Goal: Use online tool/utility: Utilize a website feature to perform a specific function

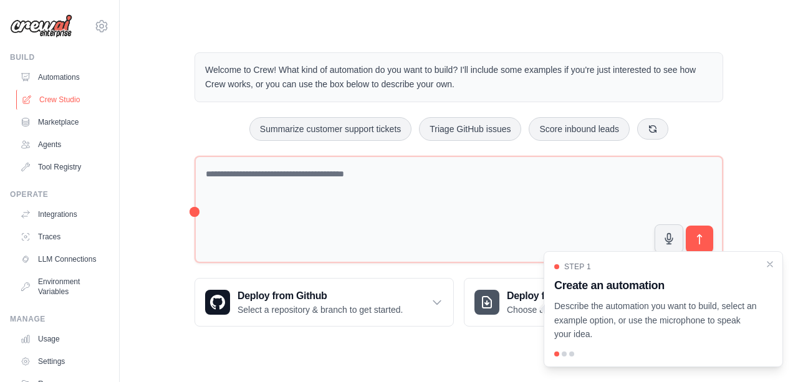
click at [63, 97] on link "Crew Studio" at bounding box center [63, 100] width 94 height 20
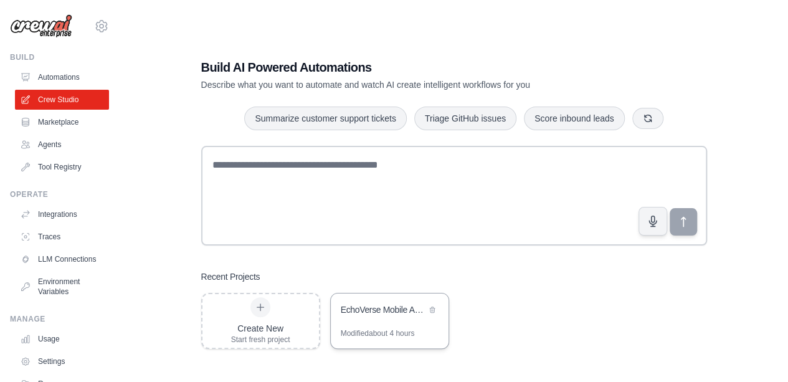
click at [374, 325] on div "EchoVerse Mobile App Development" at bounding box center [390, 310] width 118 height 35
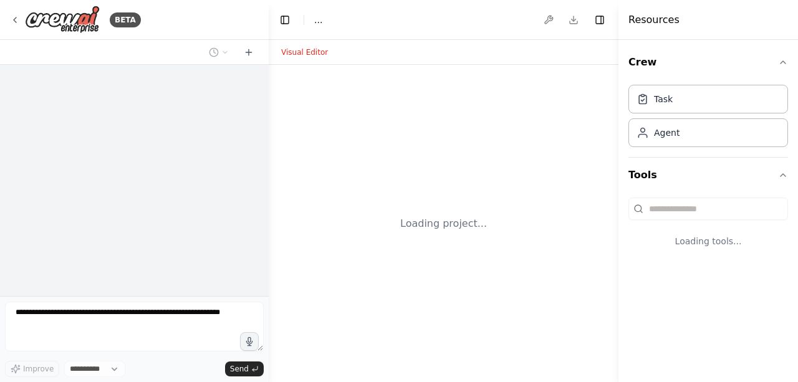
select select "****"
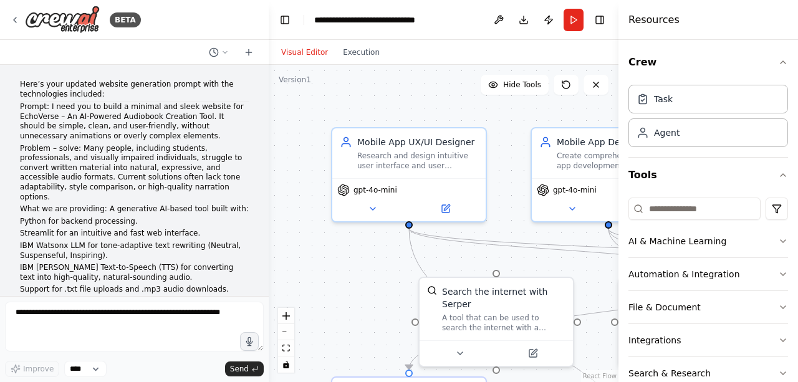
scroll to position [10862, 0]
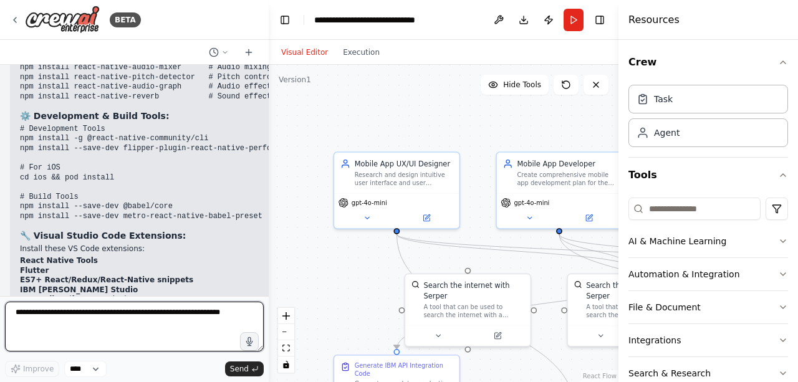
click at [121, 315] on textarea at bounding box center [134, 327] width 259 height 50
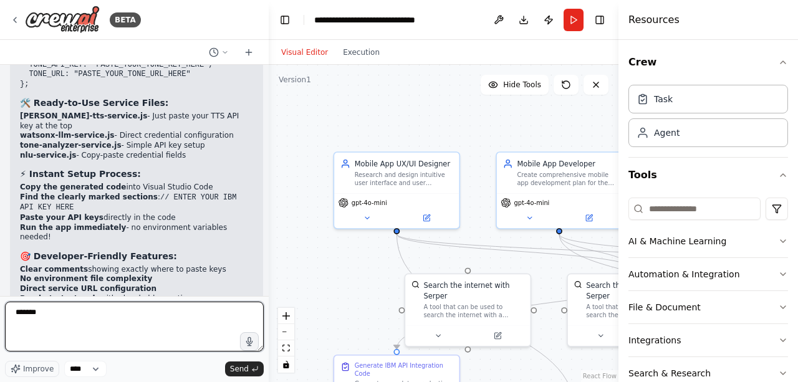
scroll to position [9174, 0]
type textarea "*"
type textarea "**********"
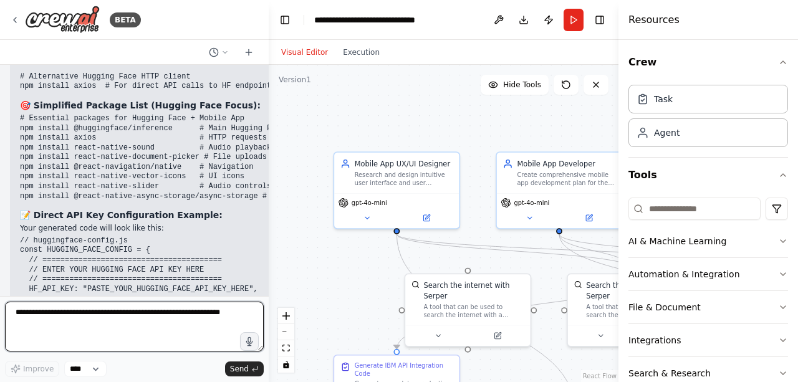
scroll to position [11914, 0]
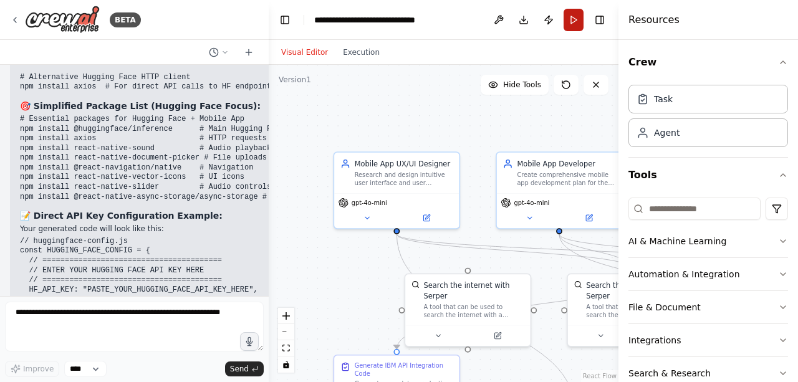
click at [573, 21] on button "Run" at bounding box center [573, 20] width 20 height 22
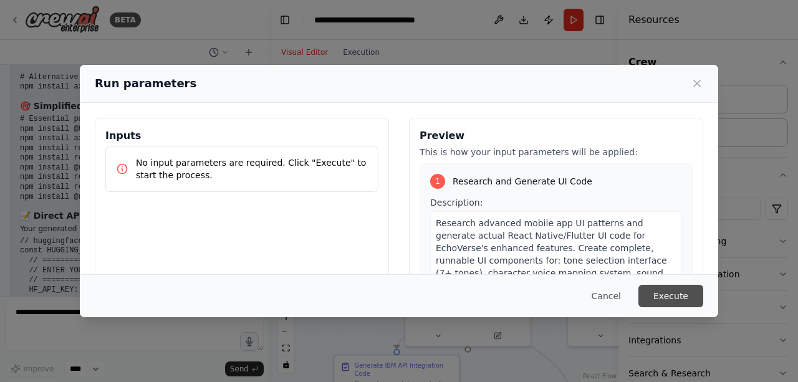
click at [670, 289] on button "Execute" at bounding box center [670, 296] width 65 height 22
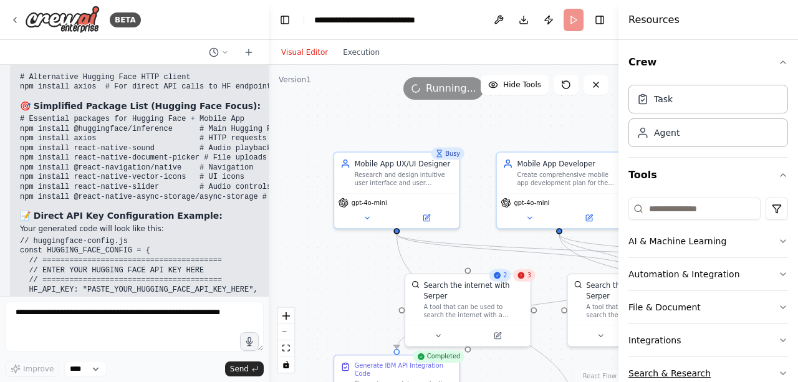
click at [688, 369] on button "Search & Research" at bounding box center [708, 373] width 160 height 32
click at [351, 307] on div ".deletable-edge-delete-btn { width: 20px; height: 20px; border: 0px solid #ffff…" at bounding box center [444, 223] width 350 height 317
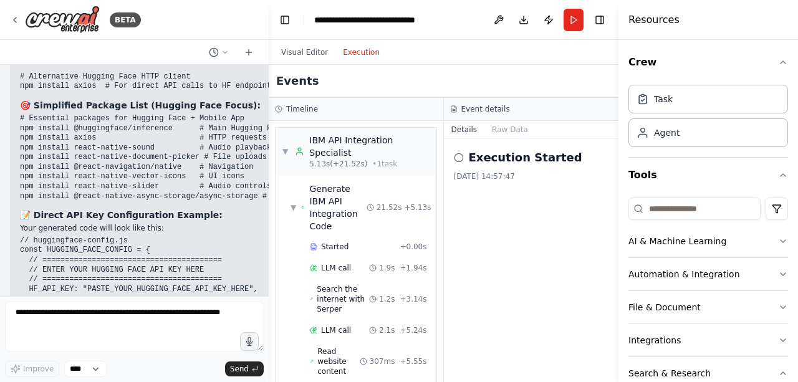
click at [365, 55] on button "Execution" at bounding box center [361, 52] width 52 height 15
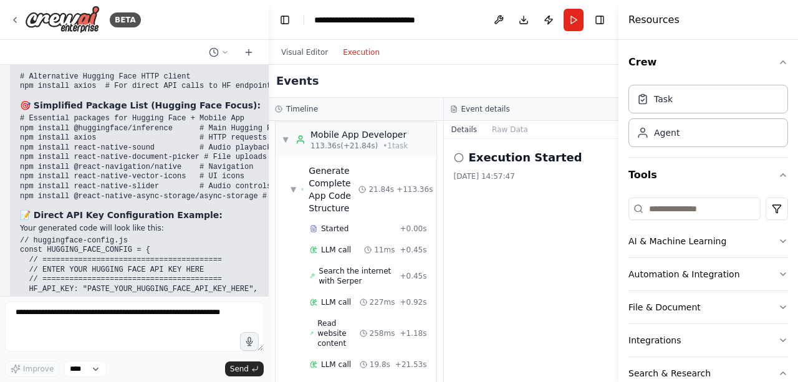
scroll to position [1165, 0]
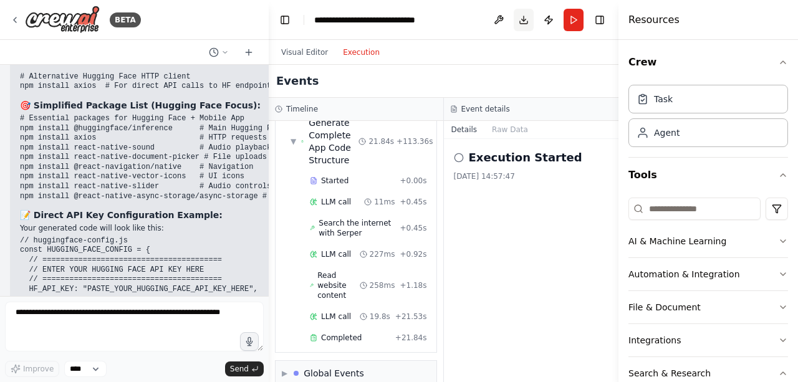
click at [523, 22] on button "Download" at bounding box center [523, 20] width 20 height 22
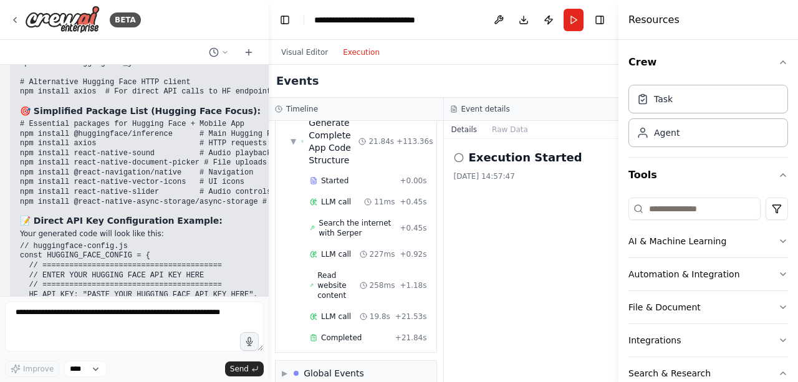
scroll to position [11915, 0]
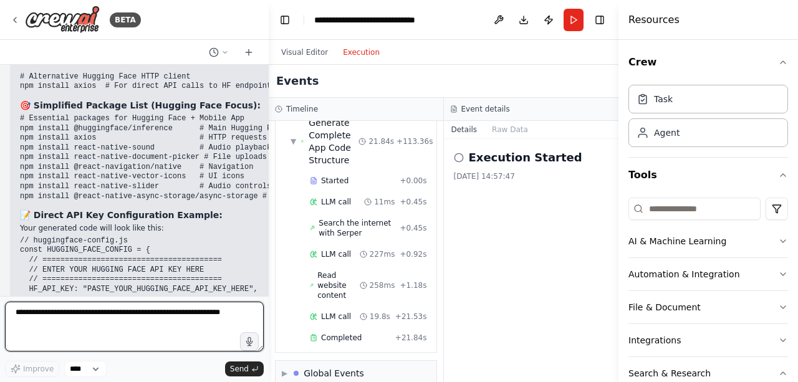
click at [114, 322] on textarea at bounding box center [134, 327] width 259 height 50
type textarea "**********"
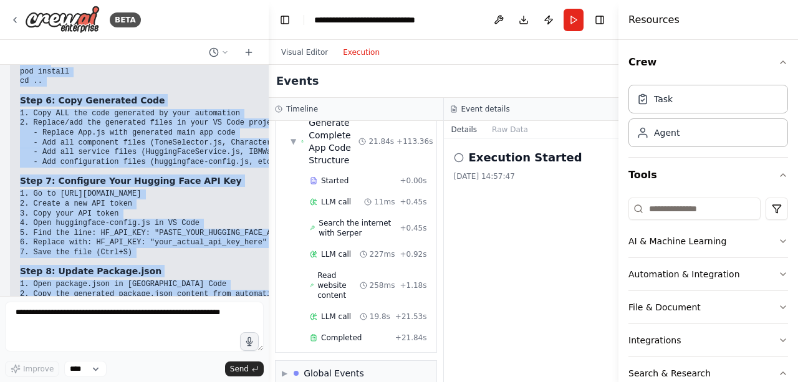
scroll to position [13122, 0]
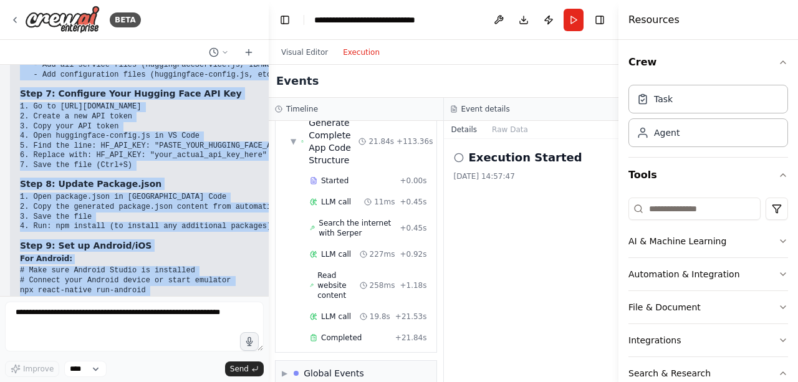
drag, startPoint x: 24, startPoint y: 249, endPoint x: 109, endPoint y: 307, distance: 103.5
click at [109, 307] on div "BETA Here’s your updated website generation prompt with the technologies includ…" at bounding box center [134, 191] width 269 height 382
copy div "tep 1: Run the Automation (In Your CrewAI Environment) 1. Go to your CrewAI Stu…"
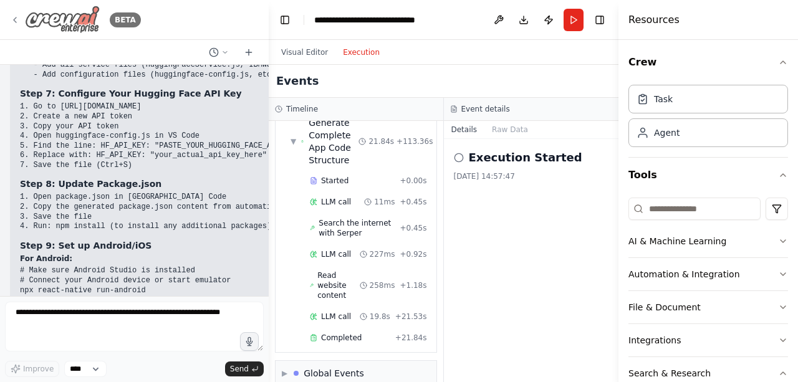
click at [13, 15] on icon at bounding box center [15, 20] width 10 height 10
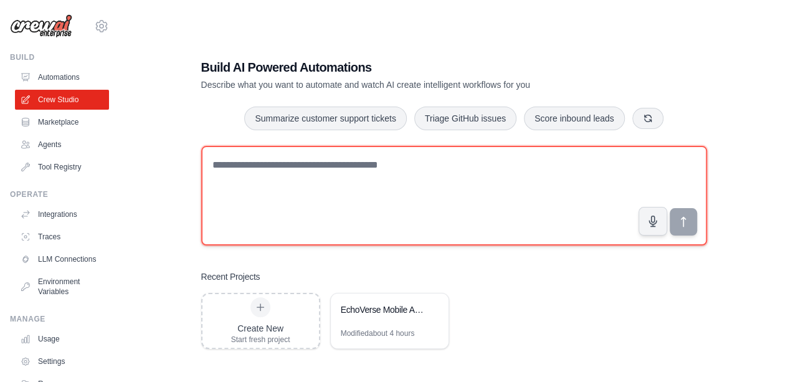
click at [250, 155] on textarea at bounding box center [454, 196] width 506 height 100
paste textarea "**********"
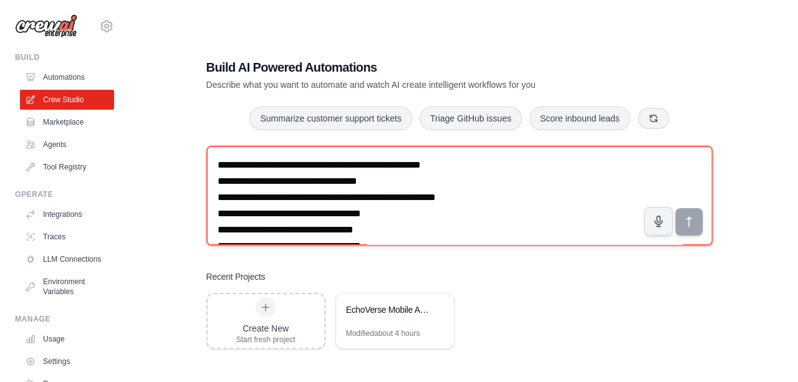
scroll to position [1660, 0]
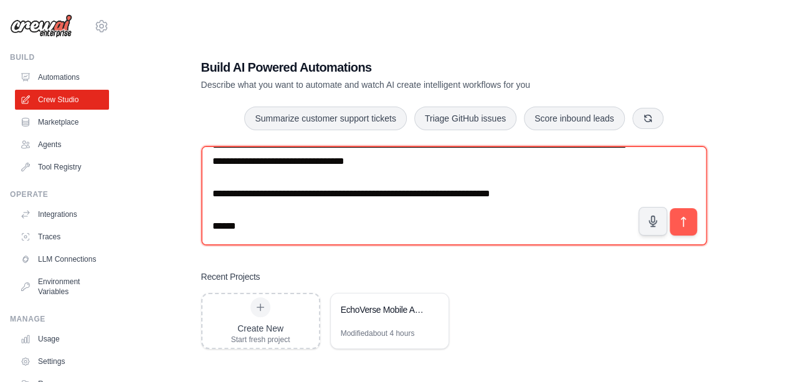
type textarea "**********"
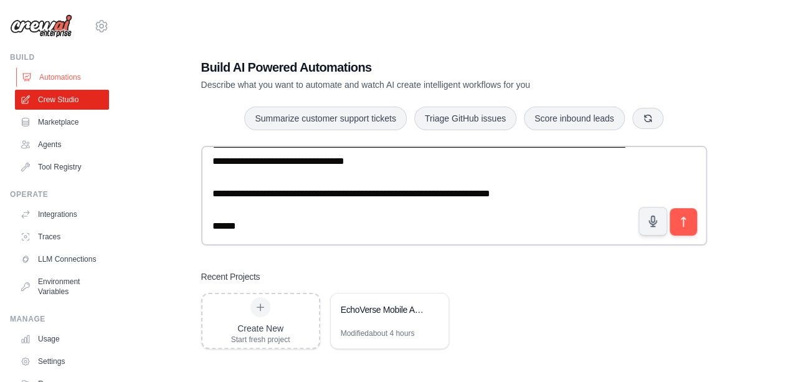
click at [75, 81] on link "Automations" at bounding box center [63, 77] width 94 height 20
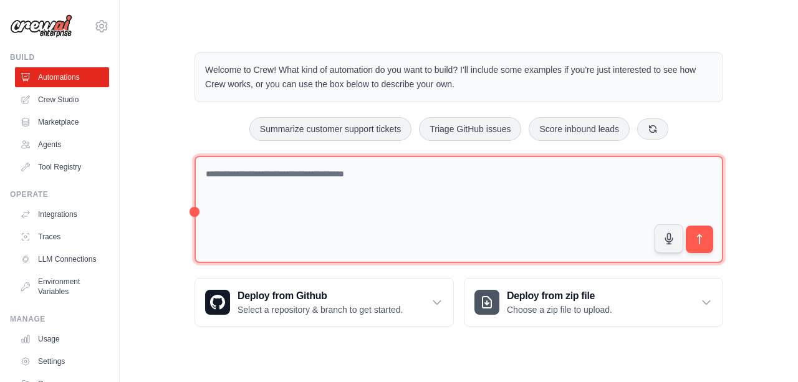
click at [286, 198] on textarea at bounding box center [458, 210] width 528 height 108
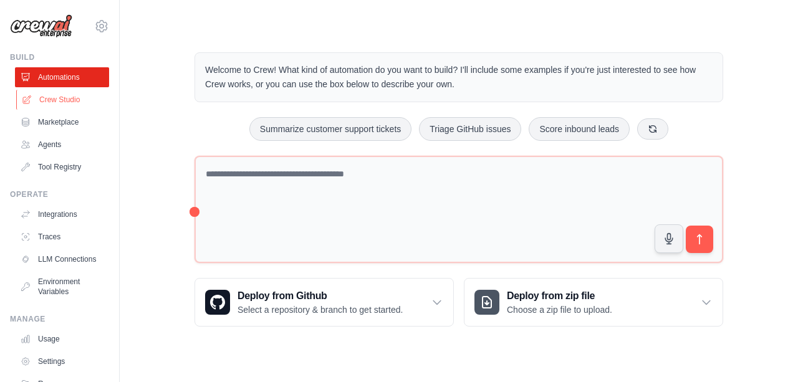
click at [79, 92] on link "Crew Studio" at bounding box center [63, 100] width 94 height 20
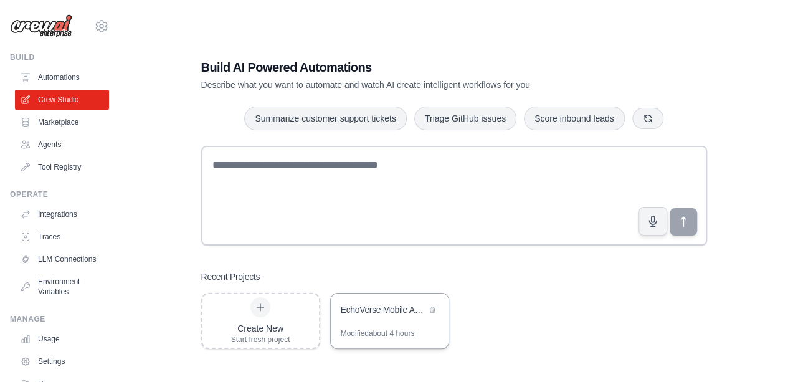
click at [374, 315] on div "EchoVerse Mobile App Development" at bounding box center [383, 309] width 85 height 12
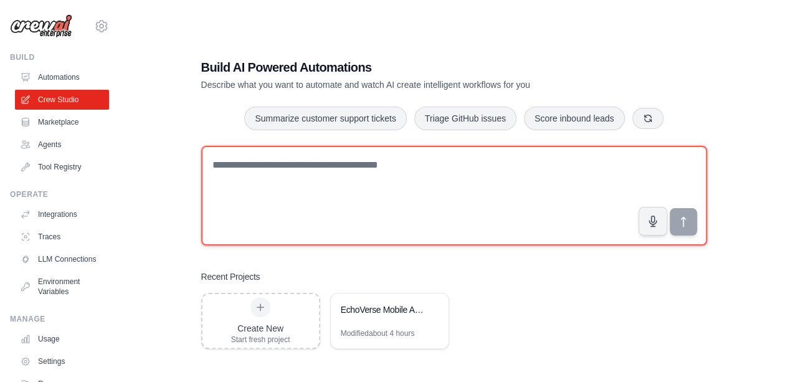
click at [300, 183] on textarea at bounding box center [454, 196] width 506 height 100
paste textarea "**********"
type textarea "*"
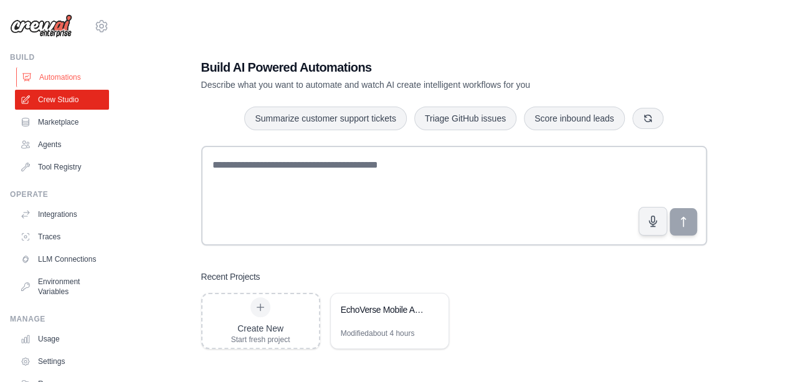
click at [63, 73] on link "Automations" at bounding box center [63, 77] width 94 height 20
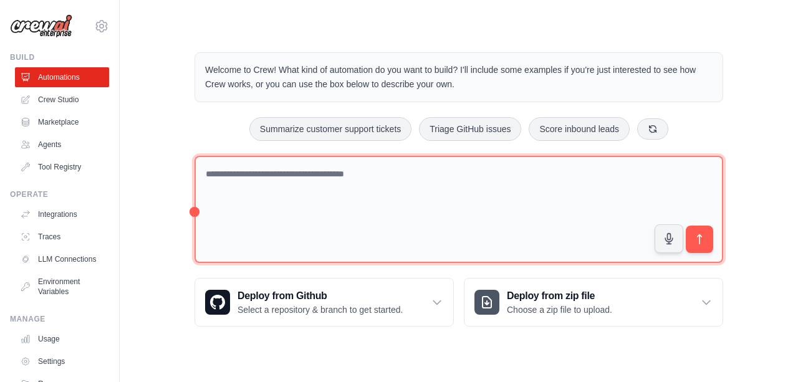
click at [252, 185] on textarea at bounding box center [458, 210] width 528 height 108
paste textarea "**********"
type textarea "*"
paste textarea "**********"
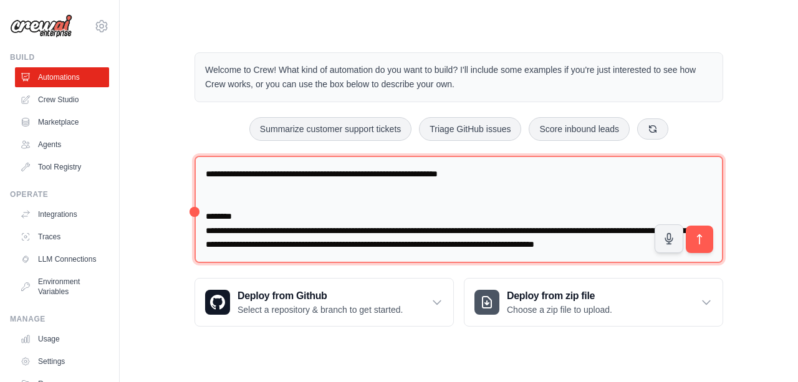
scroll to position [652, 0]
type textarea "**********"
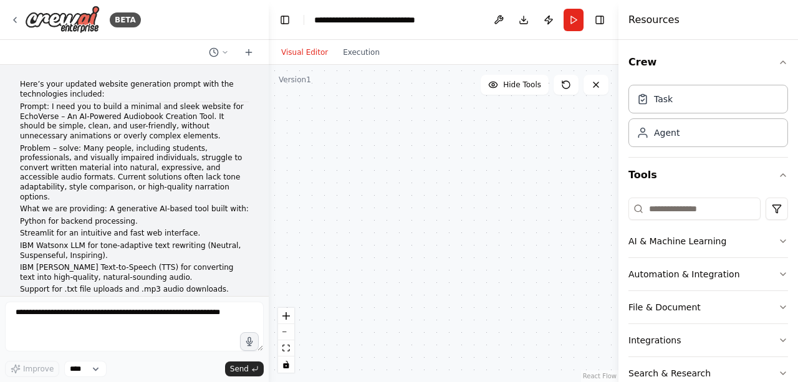
scroll to position [13122, 0]
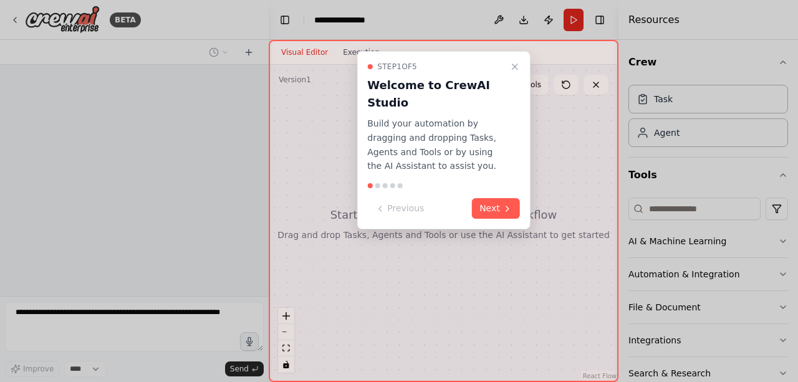
scroll to position [255, 0]
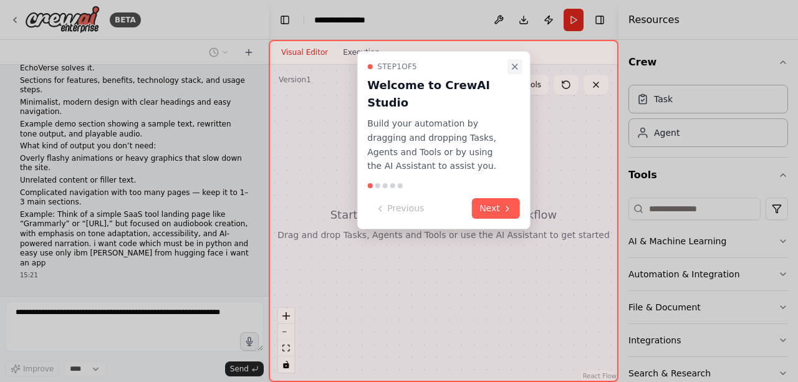
click at [516, 64] on icon "Close walkthrough" at bounding box center [515, 67] width 10 height 10
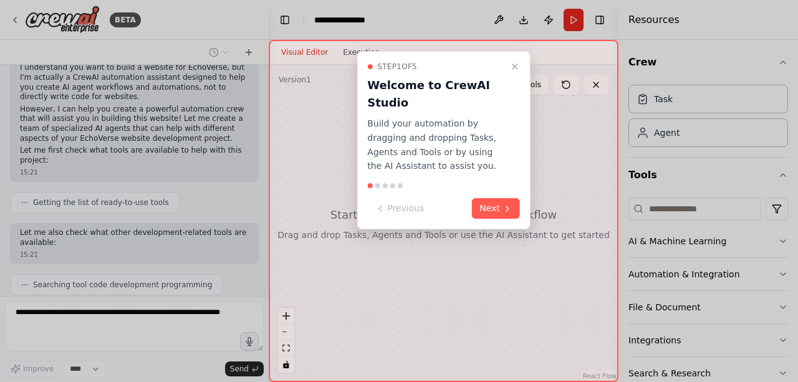
scroll to position [546, 0]
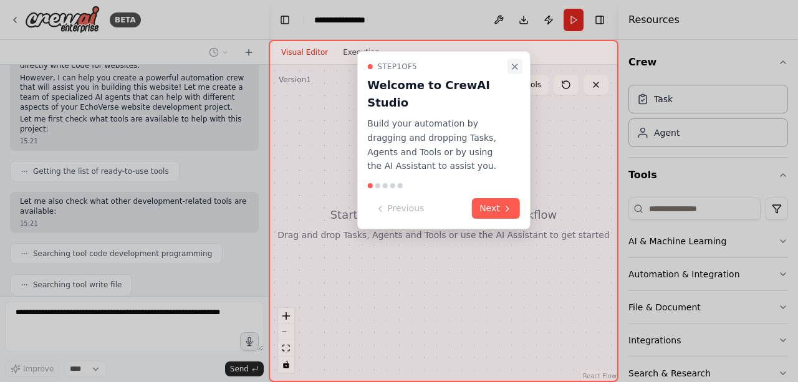
click at [513, 64] on icon "Close walkthrough" at bounding box center [515, 67] width 10 height 10
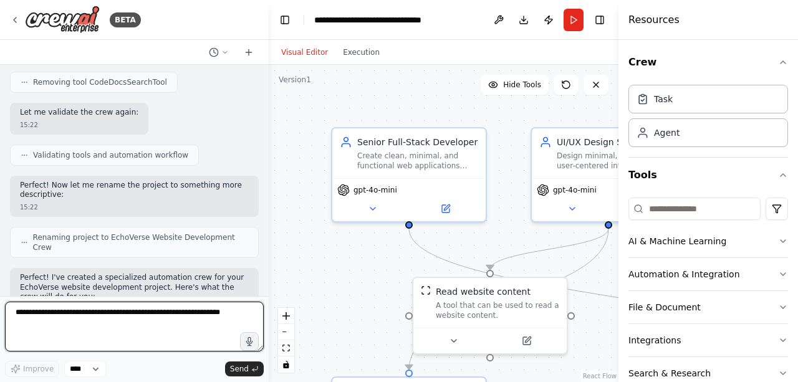
scroll to position [1407, 0]
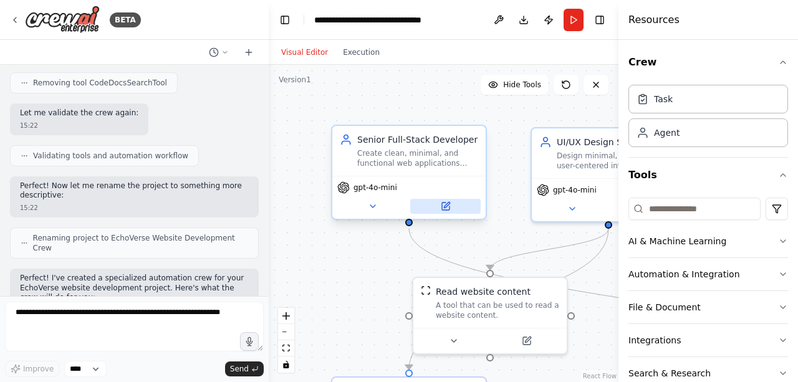
click at [442, 211] on icon at bounding box center [446, 206] width 10 height 10
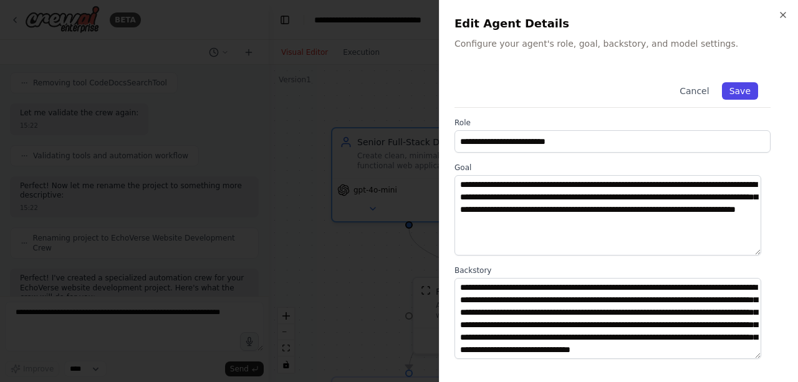
click at [723, 90] on button "Save" at bounding box center [740, 90] width 36 height 17
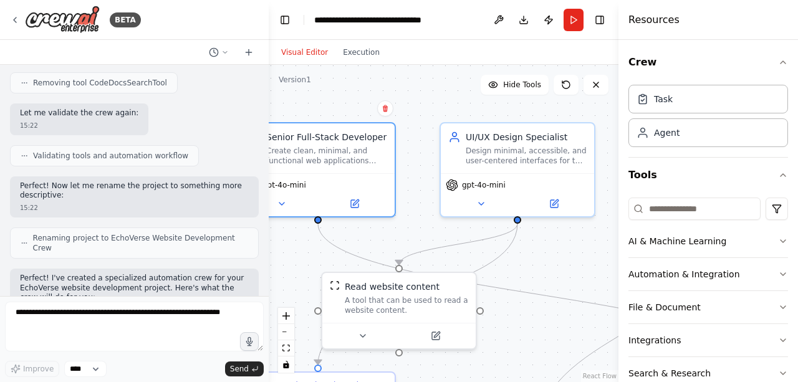
drag, startPoint x: 537, startPoint y: 242, endPoint x: 439, endPoint y: 236, distance: 98.0
click at [439, 236] on div ".deletable-edge-delete-btn { width: 20px; height: 20px; border: 0px solid #ffff…" at bounding box center [444, 223] width 350 height 317
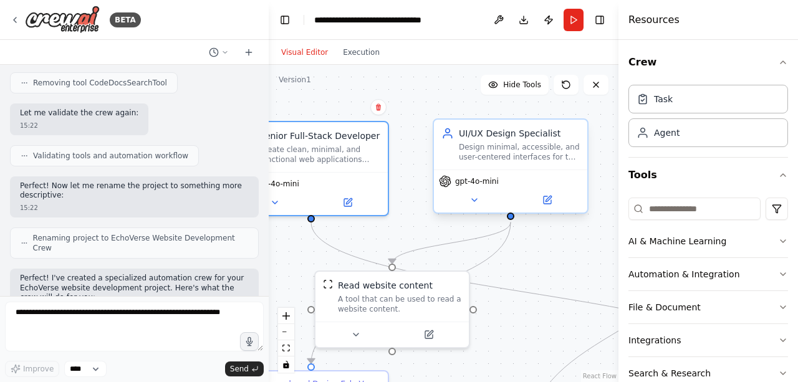
click at [550, 208] on div "gpt-4o-mini" at bounding box center [510, 190] width 153 height 43
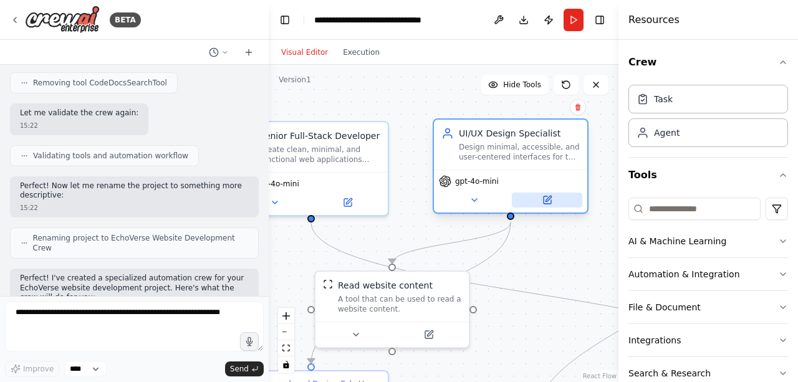
click at [553, 195] on button at bounding box center [547, 200] width 70 height 15
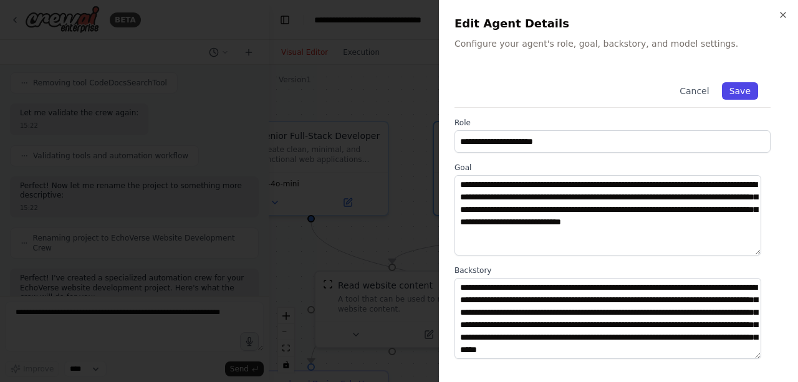
click at [737, 90] on button "Save" at bounding box center [740, 90] width 36 height 17
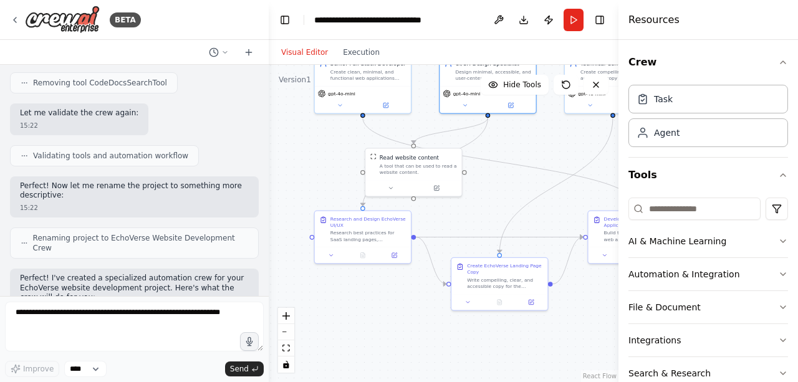
drag, startPoint x: 522, startPoint y: 308, endPoint x: 515, endPoint y: 178, distance: 130.4
click at [515, 178] on div ".deletable-edge-delete-btn { width: 20px; height: 20px; border: 0px solid #ffff…" at bounding box center [444, 223] width 350 height 317
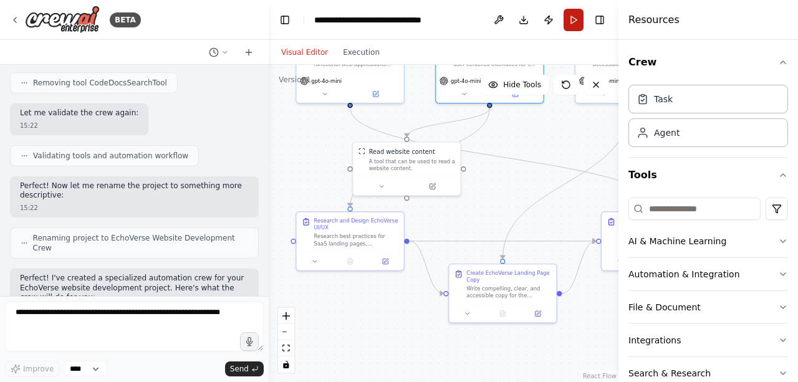
click at [573, 19] on button "Run" at bounding box center [573, 20] width 20 height 22
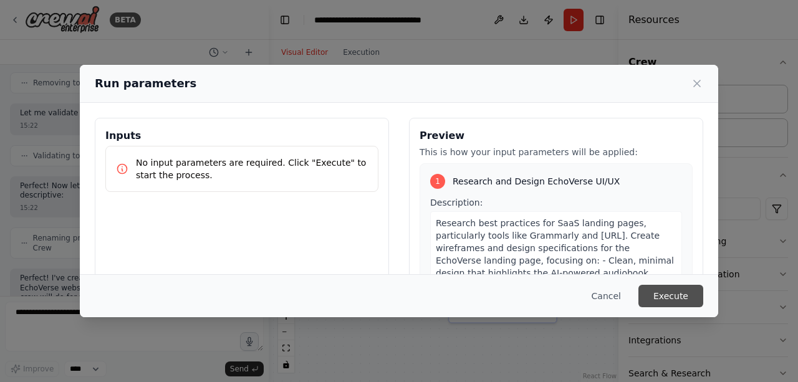
click at [671, 288] on button "Execute" at bounding box center [670, 296] width 65 height 22
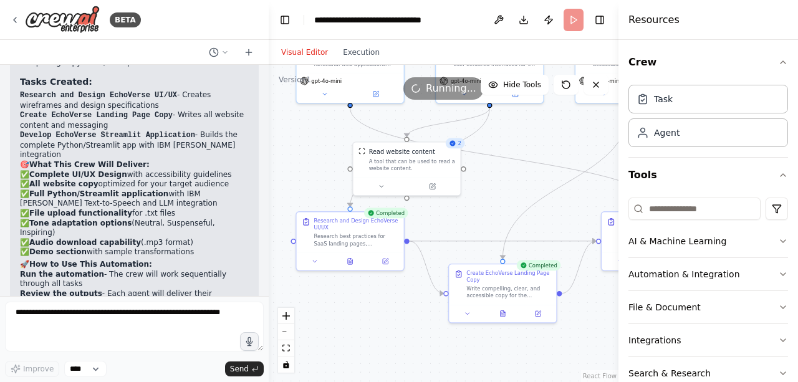
scroll to position [1737, 0]
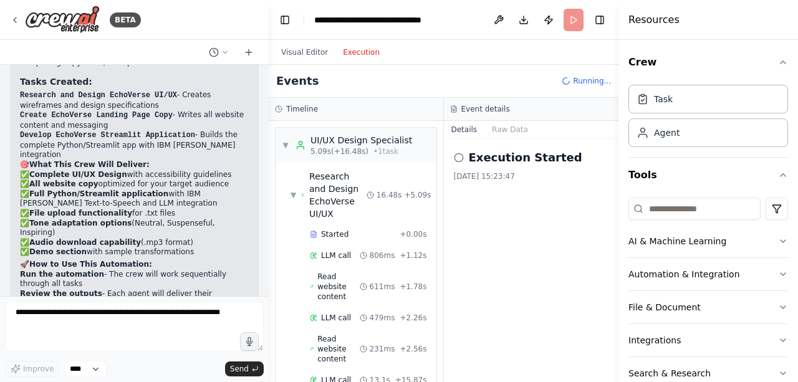
click at [355, 53] on button "Execution" at bounding box center [361, 52] width 52 height 15
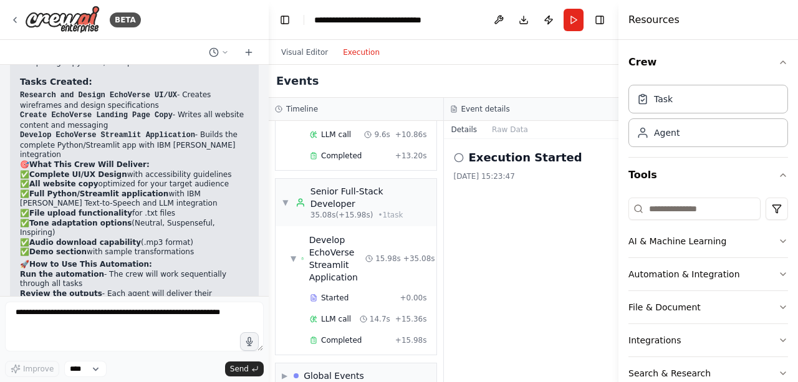
scroll to position [1769, 0]
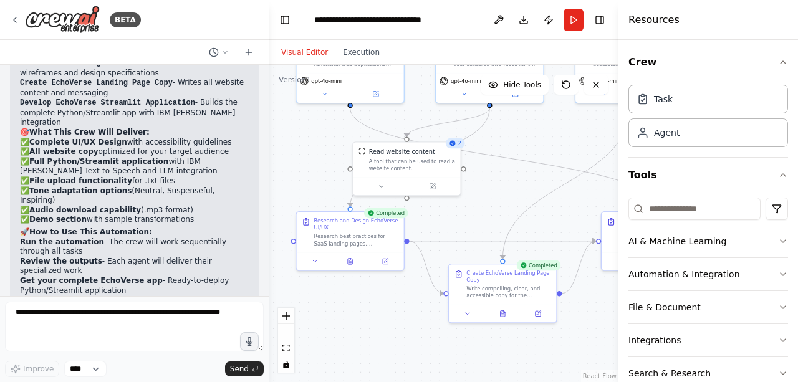
click at [298, 45] on button "Visual Editor" at bounding box center [305, 52] width 62 height 15
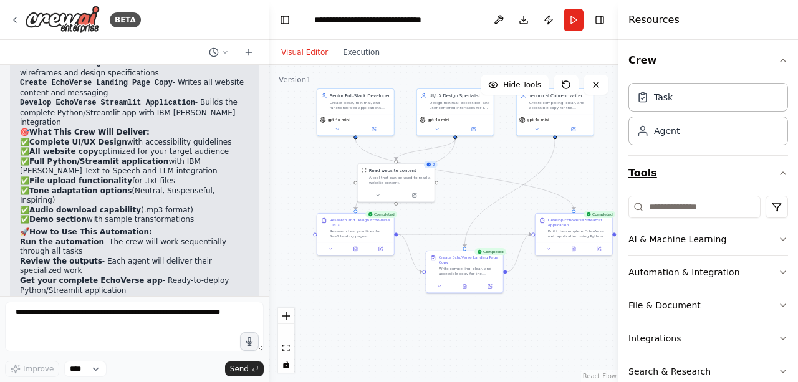
scroll to position [0, 0]
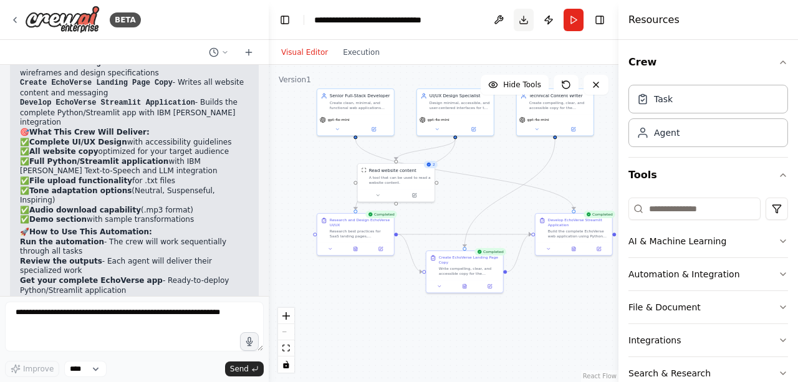
click at [522, 19] on button "Download" at bounding box center [523, 20] width 20 height 22
